Goal: Information Seeking & Learning: Learn about a topic

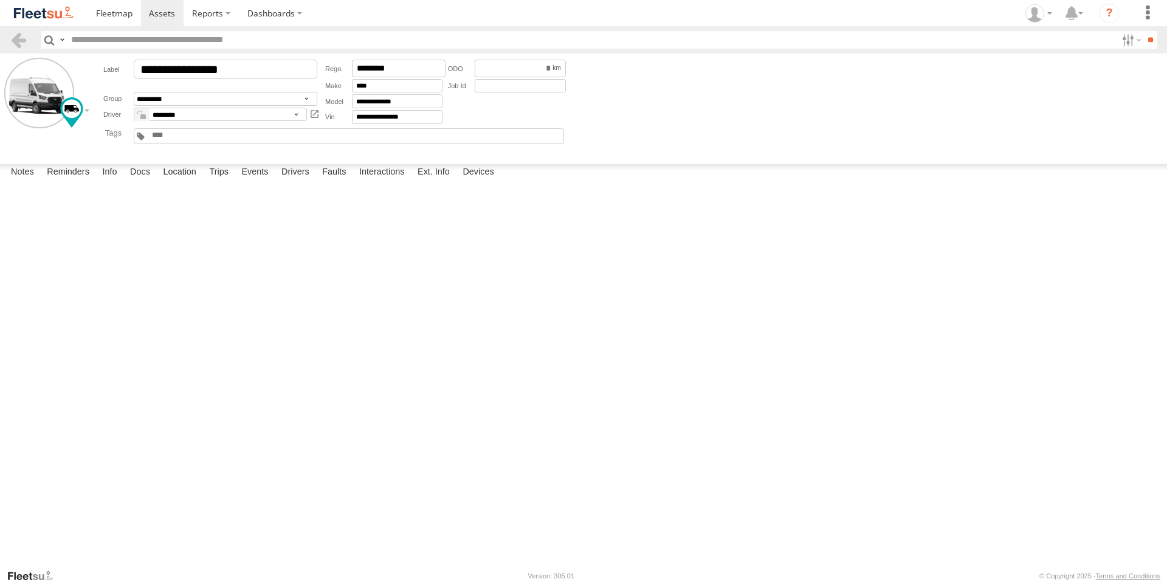
scroll to position [227, 0]
click at [157, 9] on span at bounding box center [162, 13] width 26 height 12
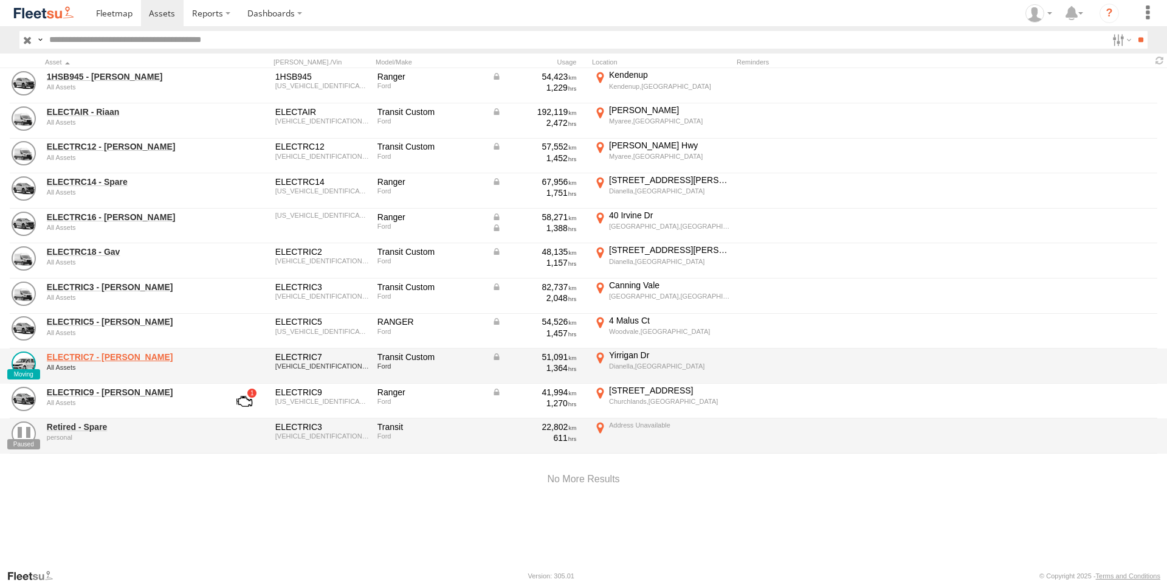
click at [96, 356] on link "ELECTRIC7 - [PERSON_NAME]" at bounding box center [130, 356] width 167 height 11
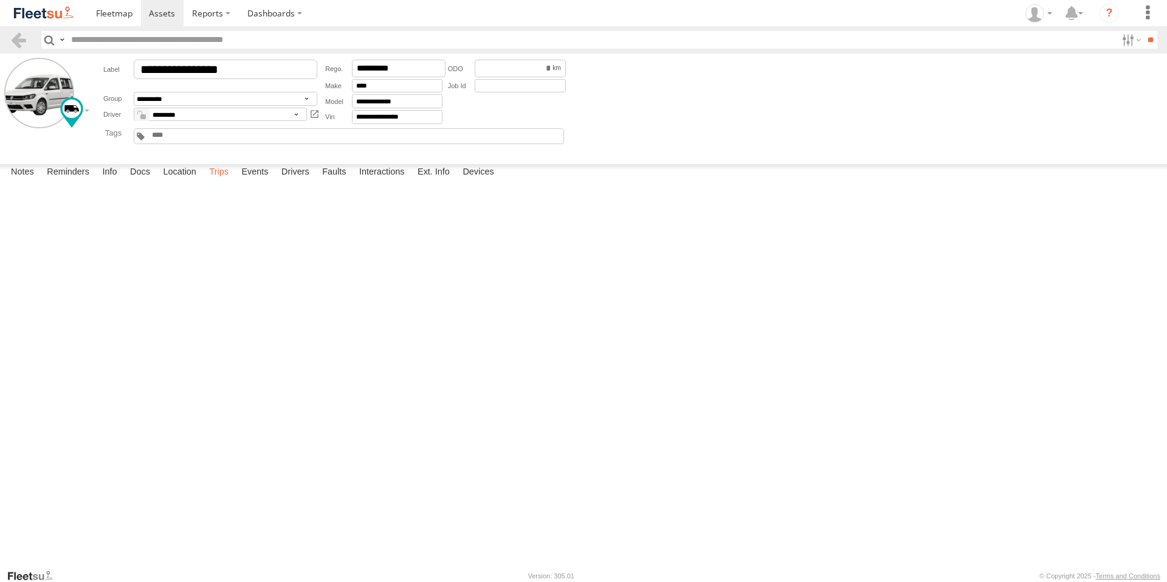
click at [221, 181] on label "Trips" at bounding box center [219, 172] width 32 height 17
click at [107, 15] on span at bounding box center [114, 13] width 36 height 12
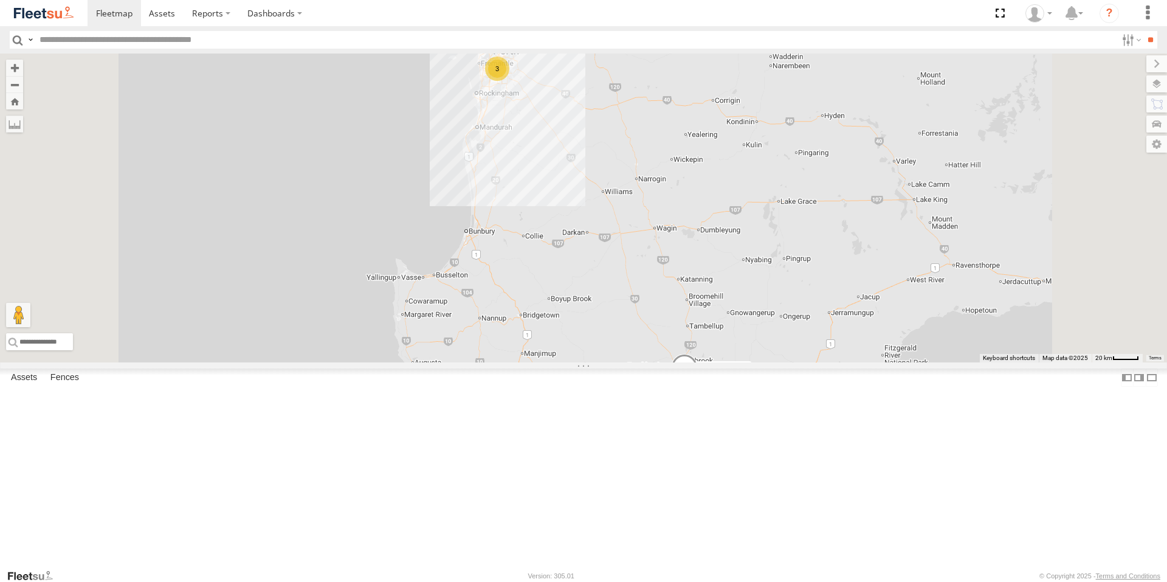
click at [0, 0] on div "ELECTRIC7 - [PERSON_NAME]" at bounding box center [0, 0] width 0 height 0
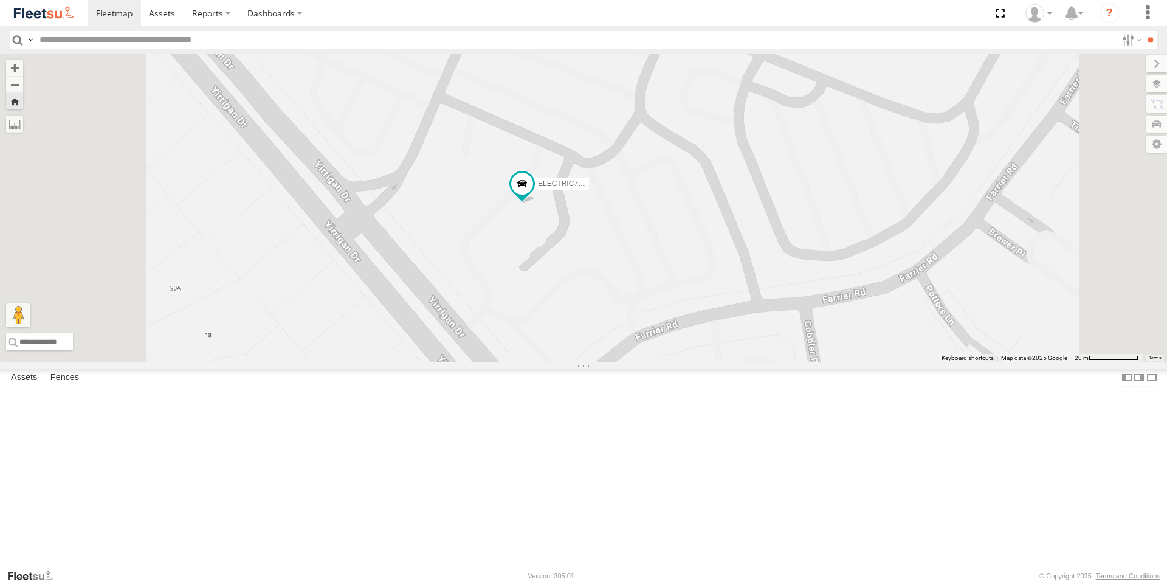
drag, startPoint x: 745, startPoint y: 370, endPoint x: 798, endPoint y: 274, distance: 110.0
click at [798, 274] on div "ELECTRIC7 - [PERSON_NAME]" at bounding box center [583, 208] width 1167 height 309
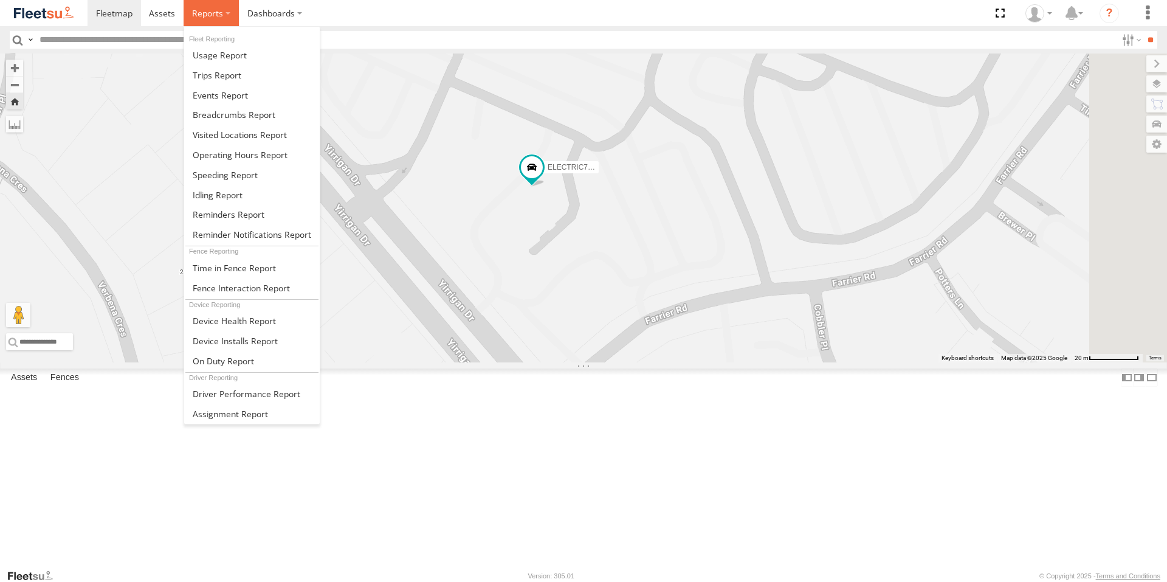
click at [202, 9] on span at bounding box center [207, 13] width 31 height 12
click at [207, 82] on link at bounding box center [252, 75] width 136 height 20
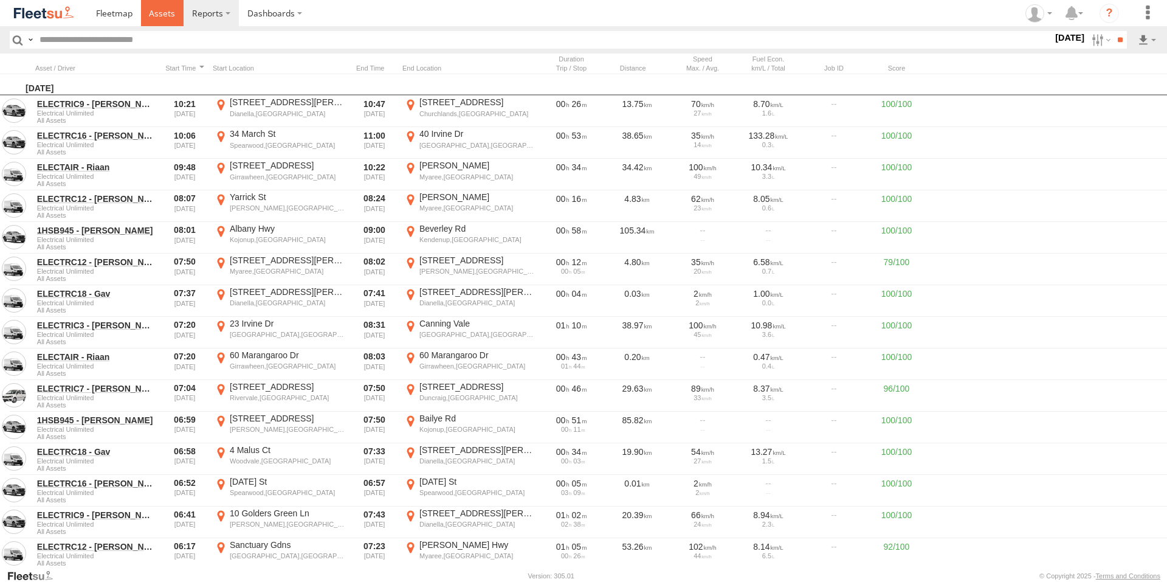
click at [166, 18] on span at bounding box center [162, 13] width 26 height 12
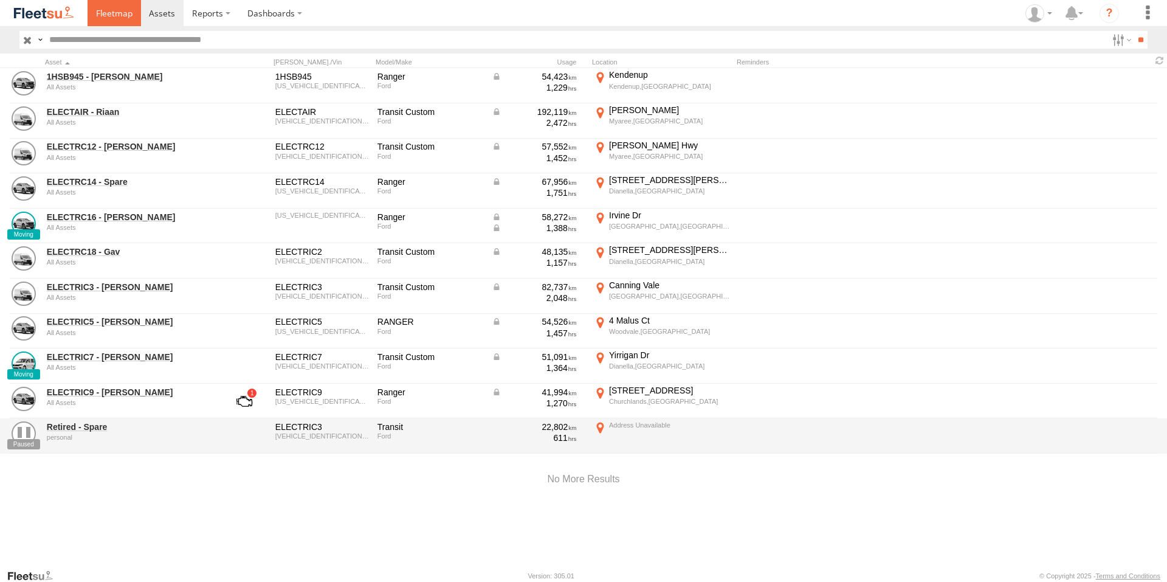
click at [112, 16] on span at bounding box center [114, 13] width 36 height 12
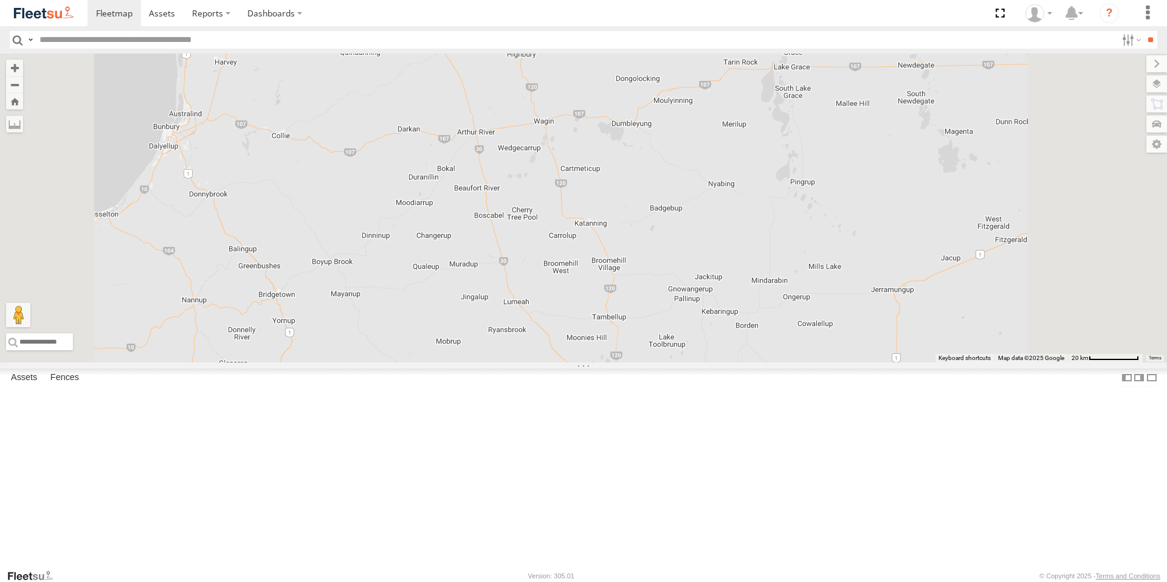
drag, startPoint x: 895, startPoint y: 468, endPoint x: 910, endPoint y: 266, distance: 201.8
click at [910, 266] on div "1HSB945 - [PERSON_NAME]" at bounding box center [583, 208] width 1167 height 309
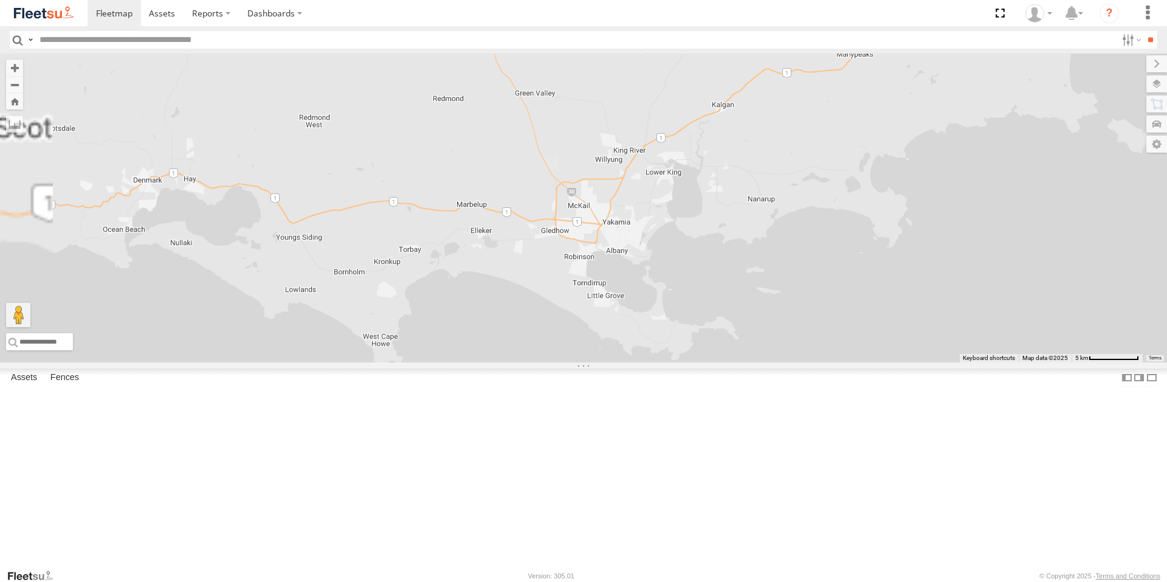
drag, startPoint x: 753, startPoint y: 162, endPoint x: 861, endPoint y: 434, distance: 292.0
click at [861, 362] on div "1HSB945 - [PERSON_NAME]" at bounding box center [583, 208] width 1167 height 309
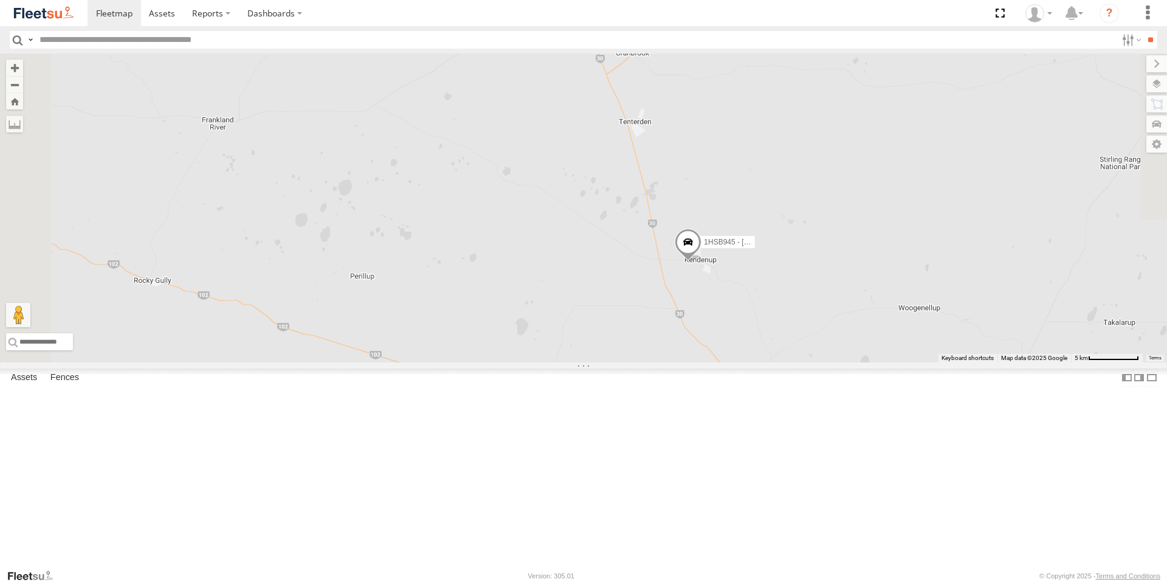
drag, startPoint x: 856, startPoint y: 394, endPoint x: 912, endPoint y: 373, distance: 59.8
click at [912, 362] on div "1HSB945 - [PERSON_NAME]" at bounding box center [583, 208] width 1167 height 309
drag, startPoint x: 689, startPoint y: 385, endPoint x: 793, endPoint y: 384, distance: 104.0
click at [793, 362] on div "1HSB945 - [PERSON_NAME]" at bounding box center [583, 208] width 1167 height 309
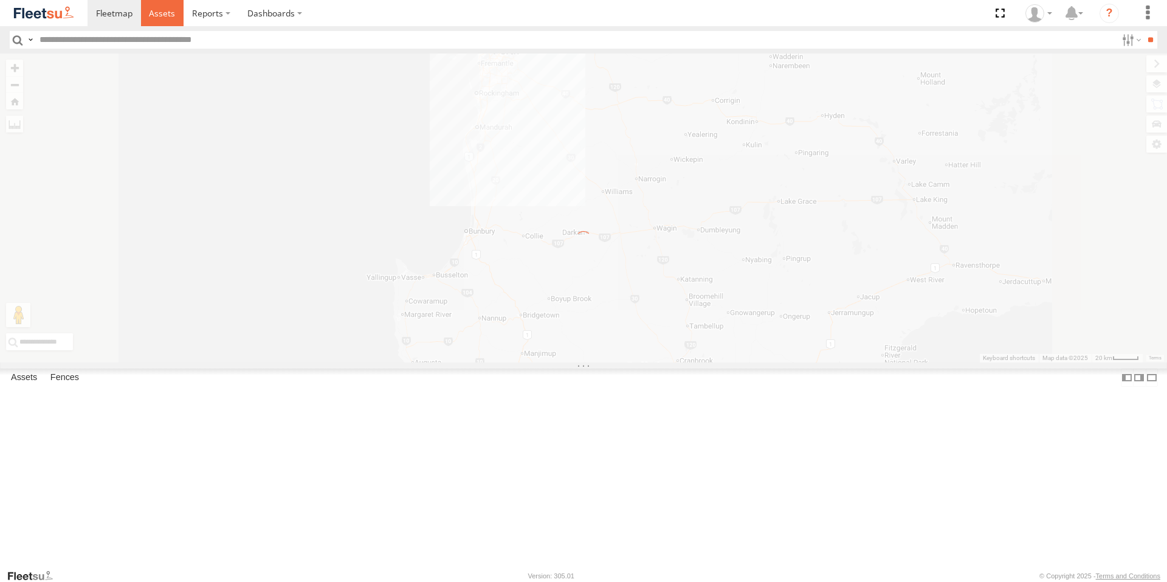
click at [159, 15] on span at bounding box center [162, 13] width 26 height 12
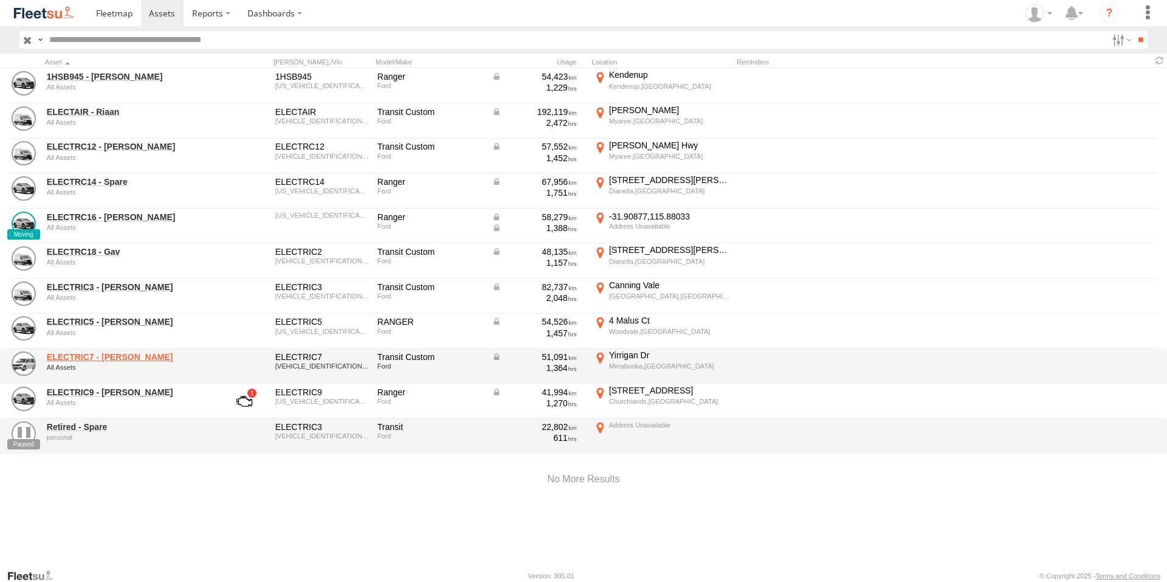
click at [92, 354] on link "ELECTRIC7 - John" at bounding box center [130, 356] width 167 height 11
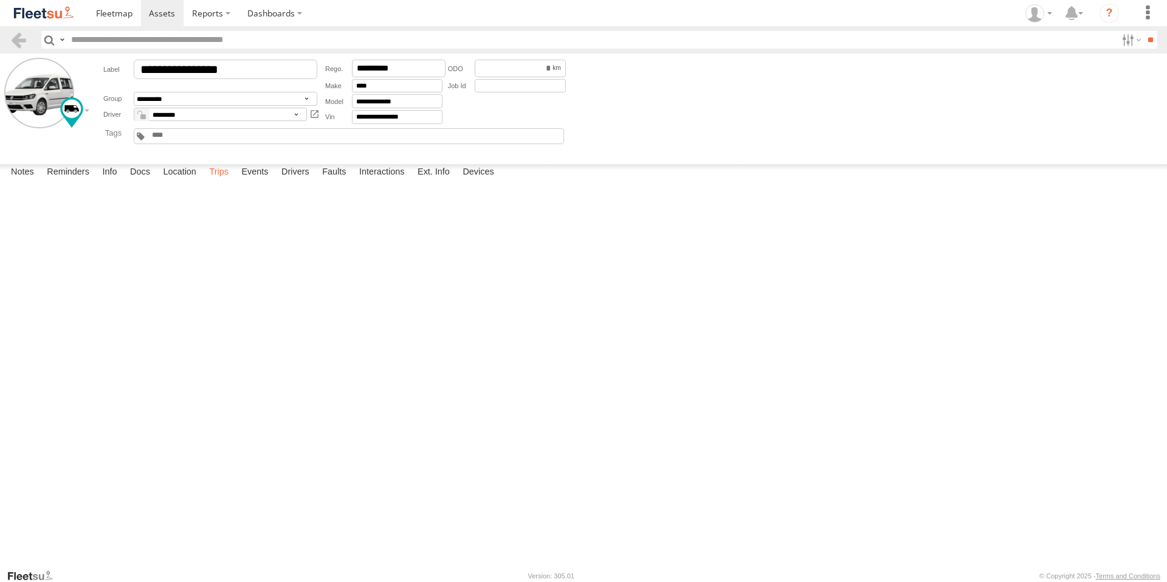
click at [217, 181] on label "Trips" at bounding box center [219, 172] width 32 height 17
click at [175, 14] on link at bounding box center [162, 13] width 43 height 26
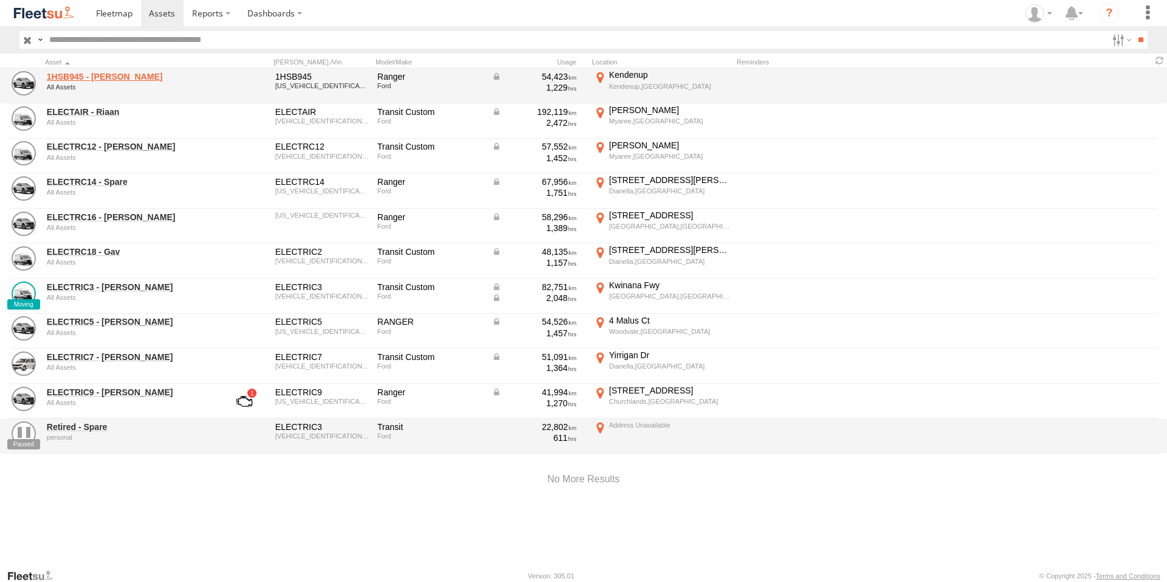
click at [68, 78] on link "1HSB945 - Ben" at bounding box center [130, 76] width 167 height 11
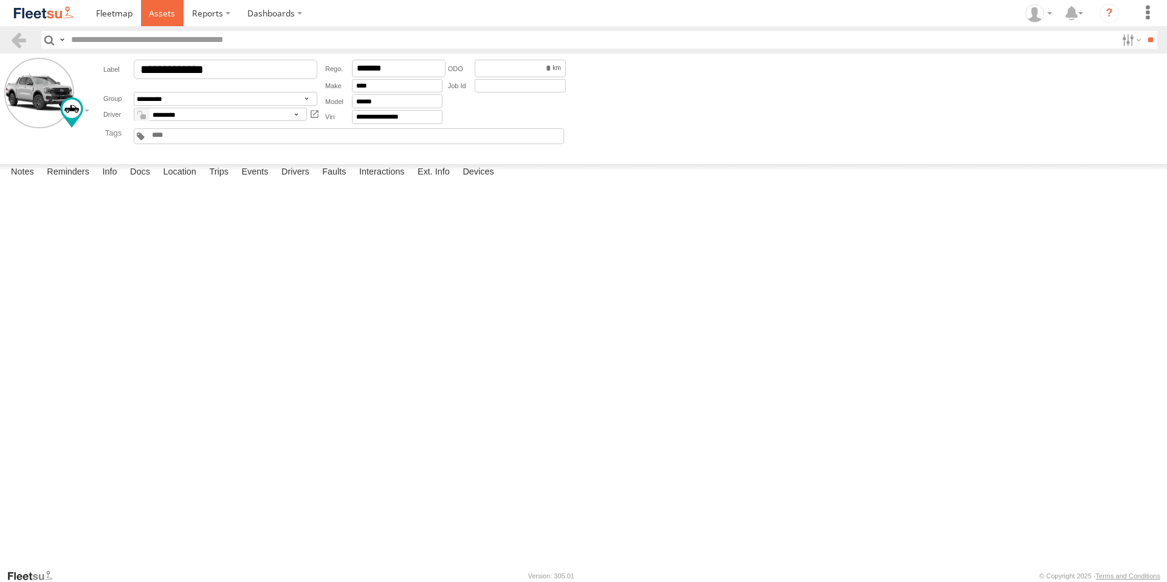
click at [164, 13] on span at bounding box center [162, 13] width 26 height 12
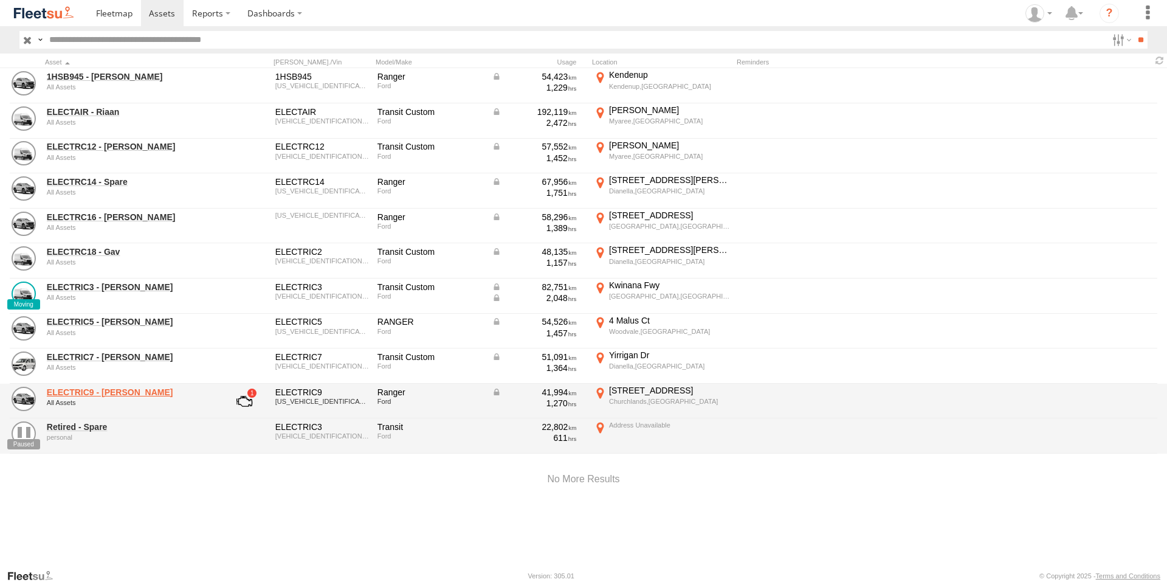
click at [99, 396] on link "ELECTRIC9 - Aaron" at bounding box center [130, 392] width 167 height 11
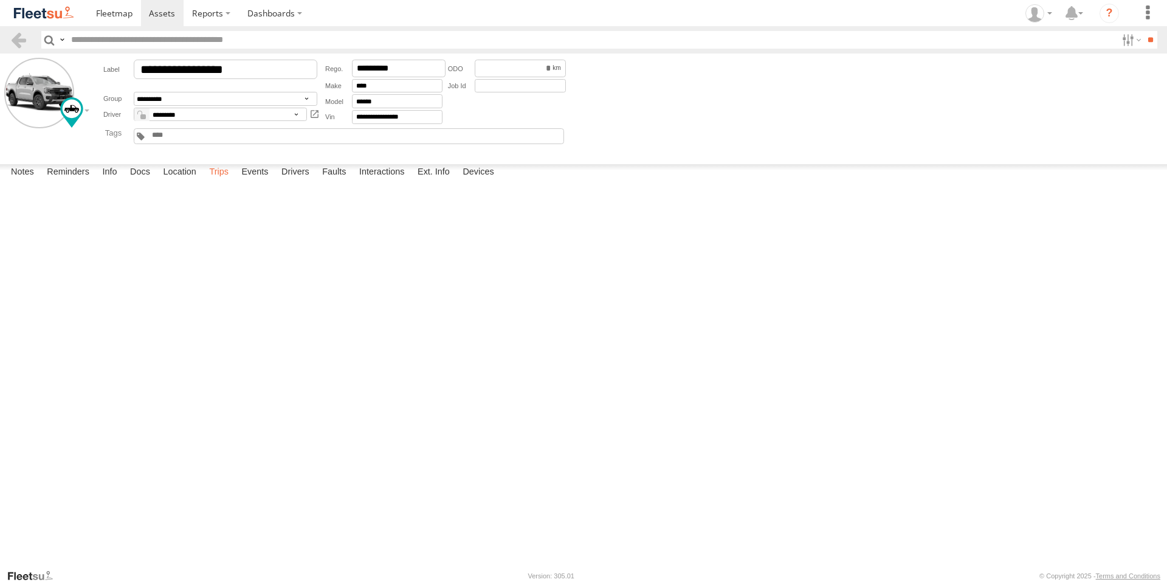
click at [219, 181] on label "Trips" at bounding box center [219, 172] width 32 height 17
click at [0, 0] on div "[STREET_ADDRESS]" at bounding box center [0, 0] width 0 height 0
click at [0, 0] on div "Location Details ×" at bounding box center [0, 0] width 0 height 0
click at [0, 0] on label "×" at bounding box center [0, 0] width 0 height 0
click at [111, 11] on span at bounding box center [114, 13] width 36 height 12
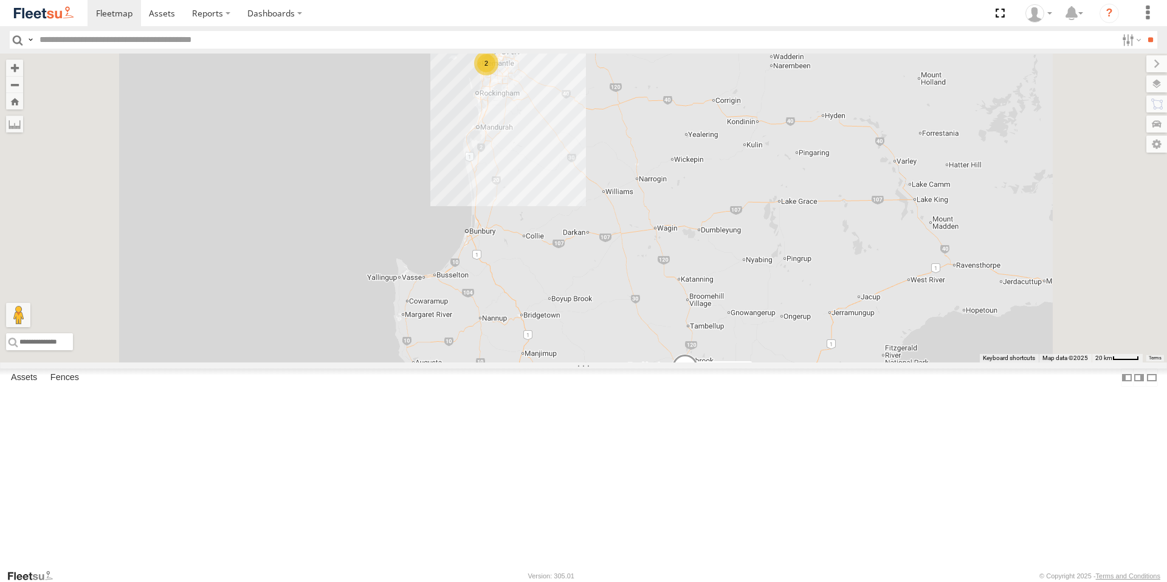
click at [0, 0] on div "All Assets" at bounding box center [0, 0] width 0 height 0
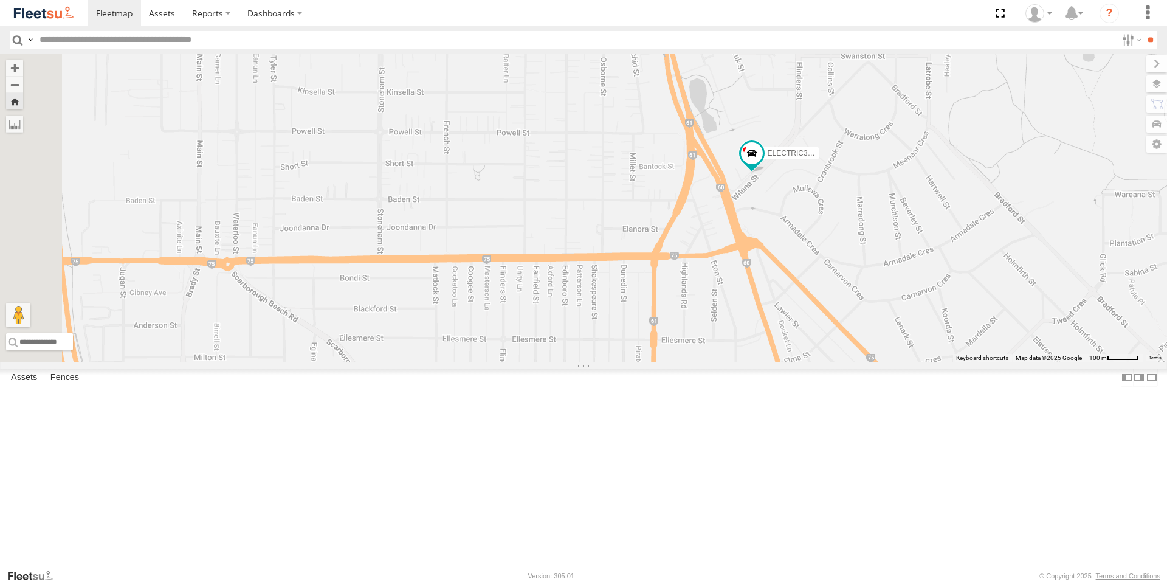
drag, startPoint x: 649, startPoint y: 313, endPoint x: 866, endPoint y: 331, distance: 217.2
click at [866, 331] on div "ELECTRIC3 - [PERSON_NAME]" at bounding box center [583, 208] width 1167 height 309
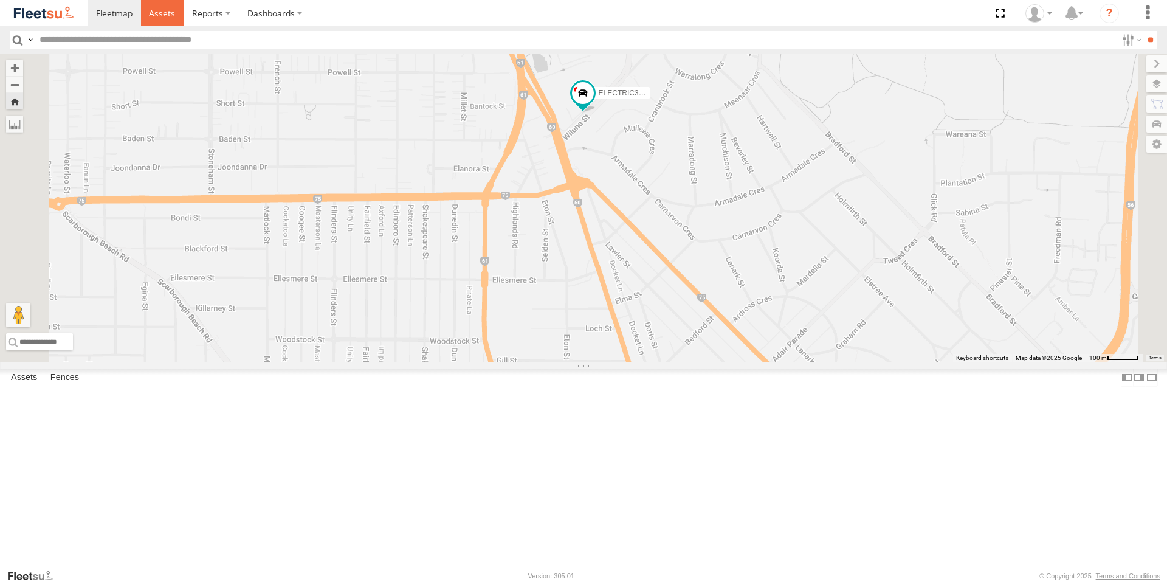
click at [159, 18] on span at bounding box center [162, 13] width 26 height 12
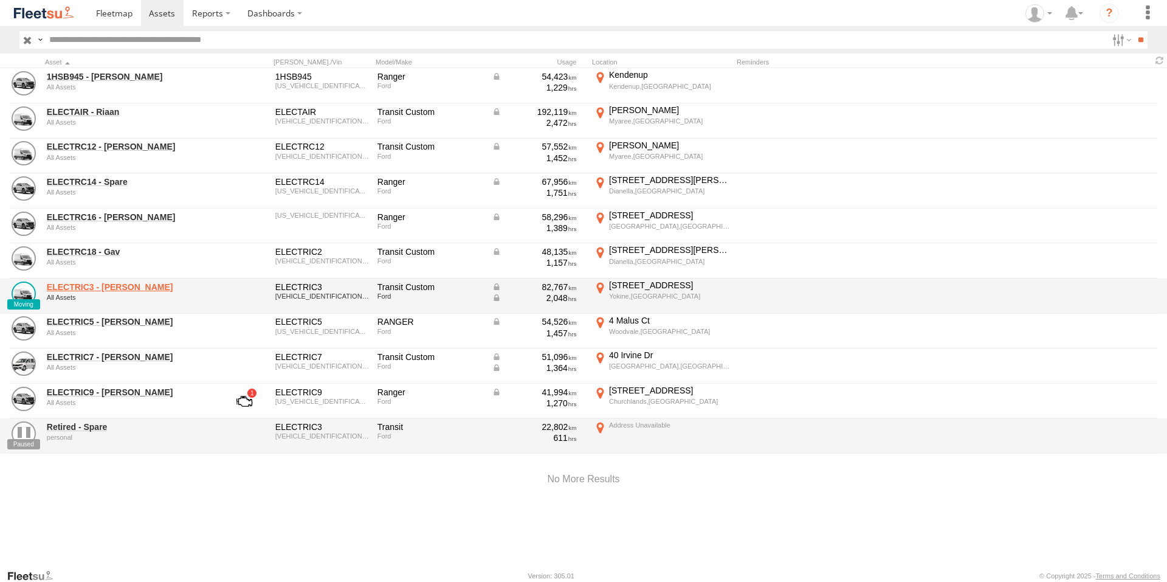
click at [96, 282] on link "ELECTRIC3 - [PERSON_NAME]" at bounding box center [130, 287] width 167 height 11
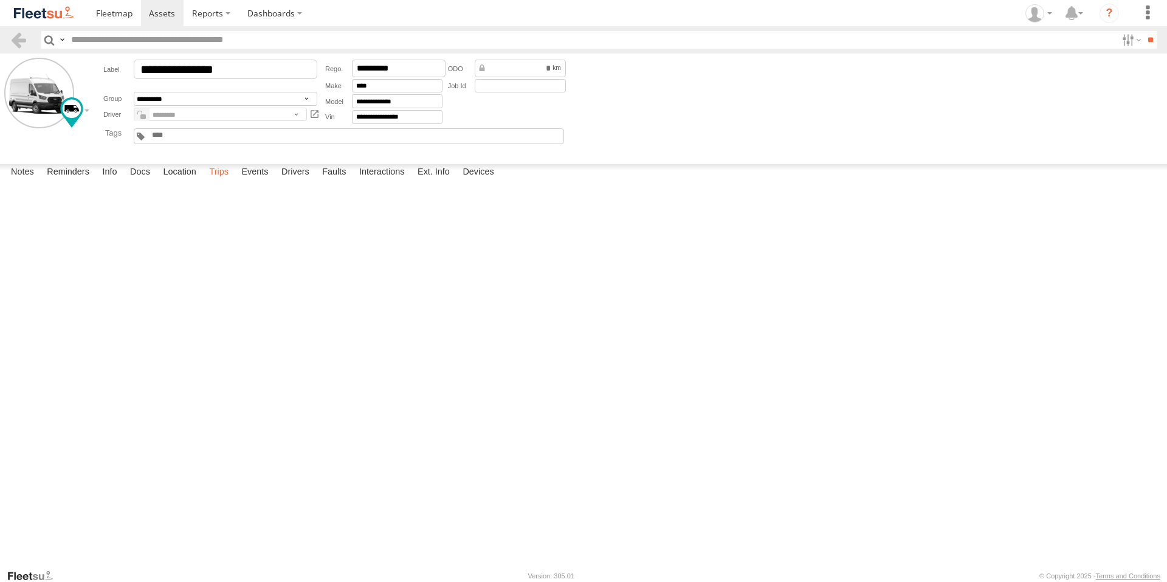
click label "Trips"
click span
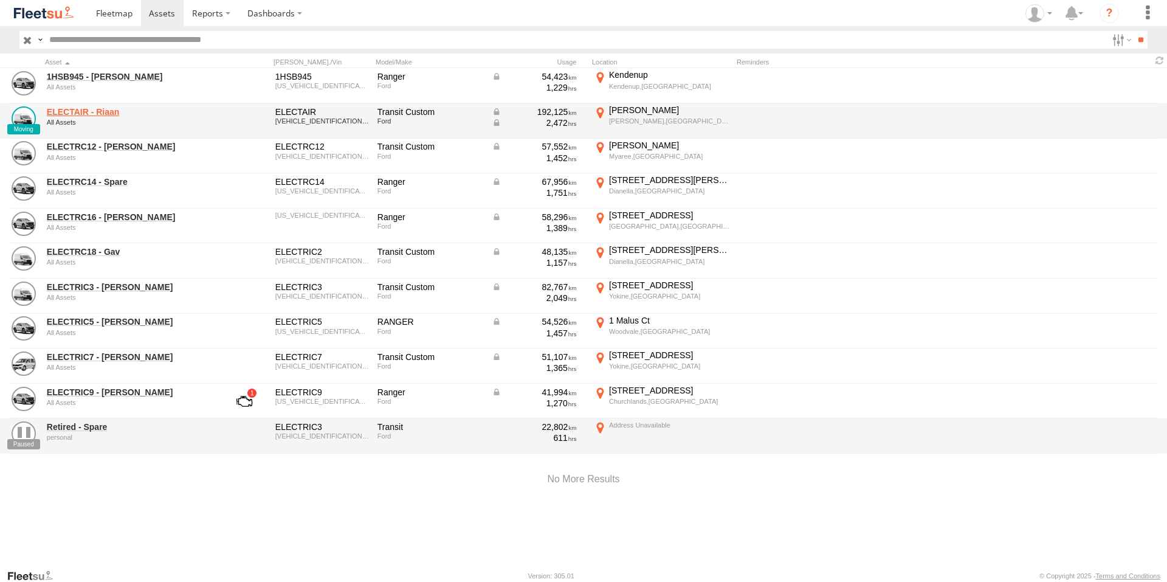
click at [105, 109] on link "ELECTAIR - Riaan" at bounding box center [130, 111] width 167 height 11
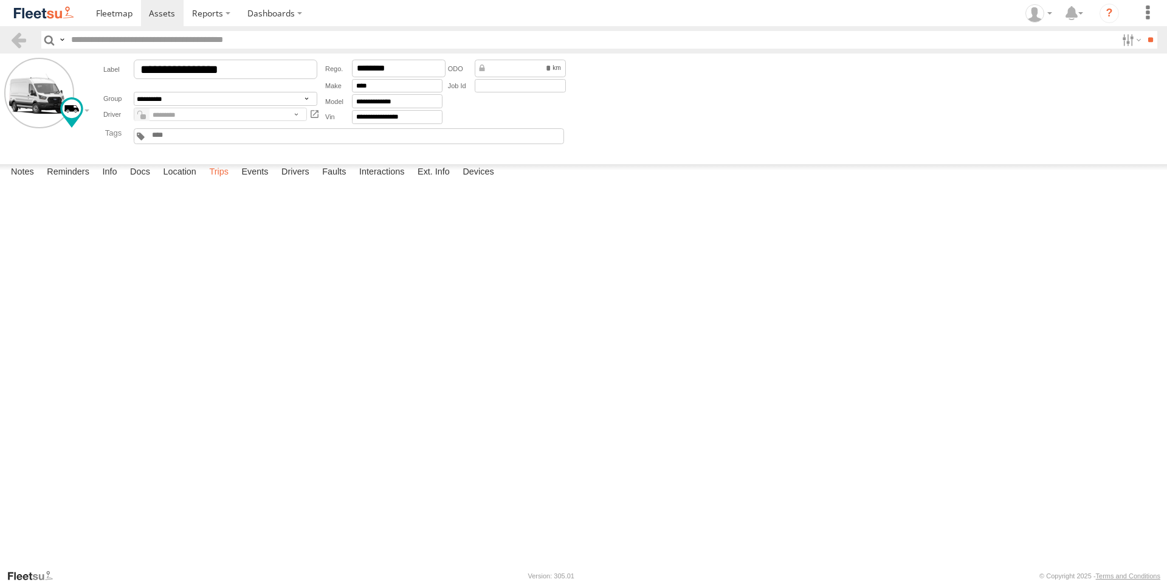
click at [221, 181] on label "Trips" at bounding box center [219, 172] width 32 height 17
